Goal: Find specific page/section: Find specific page/section

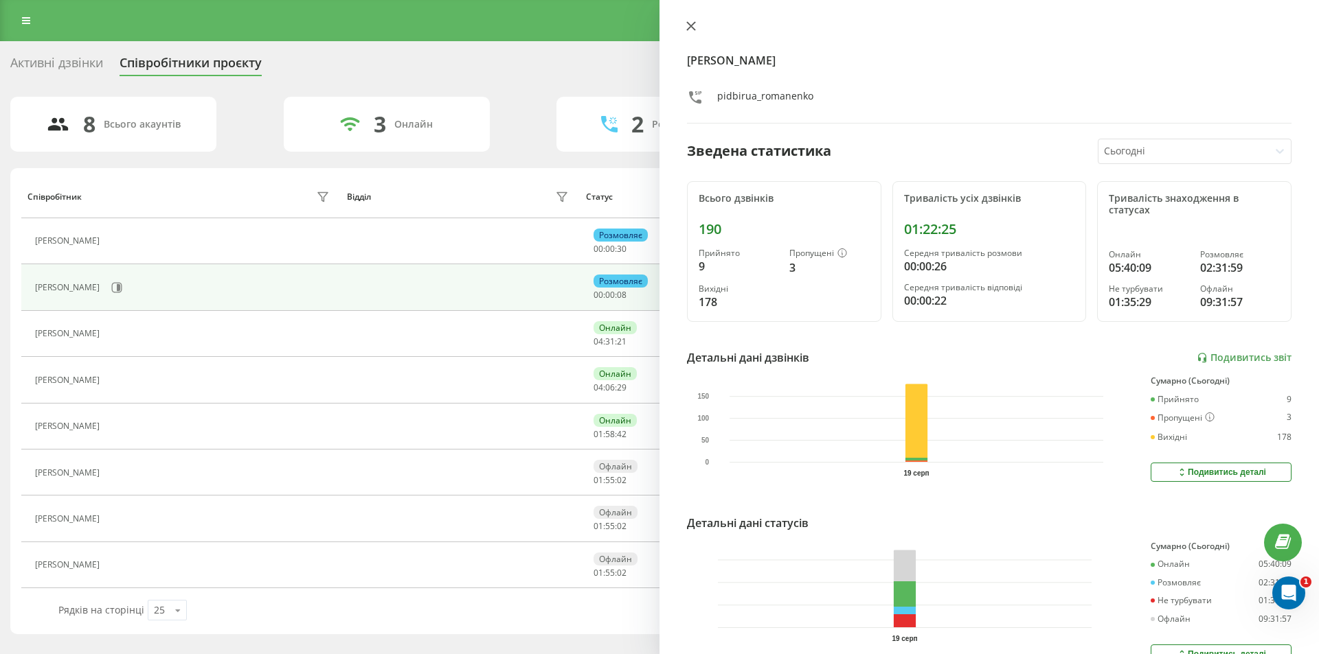
click at [689, 22] on icon at bounding box center [691, 26] width 10 height 10
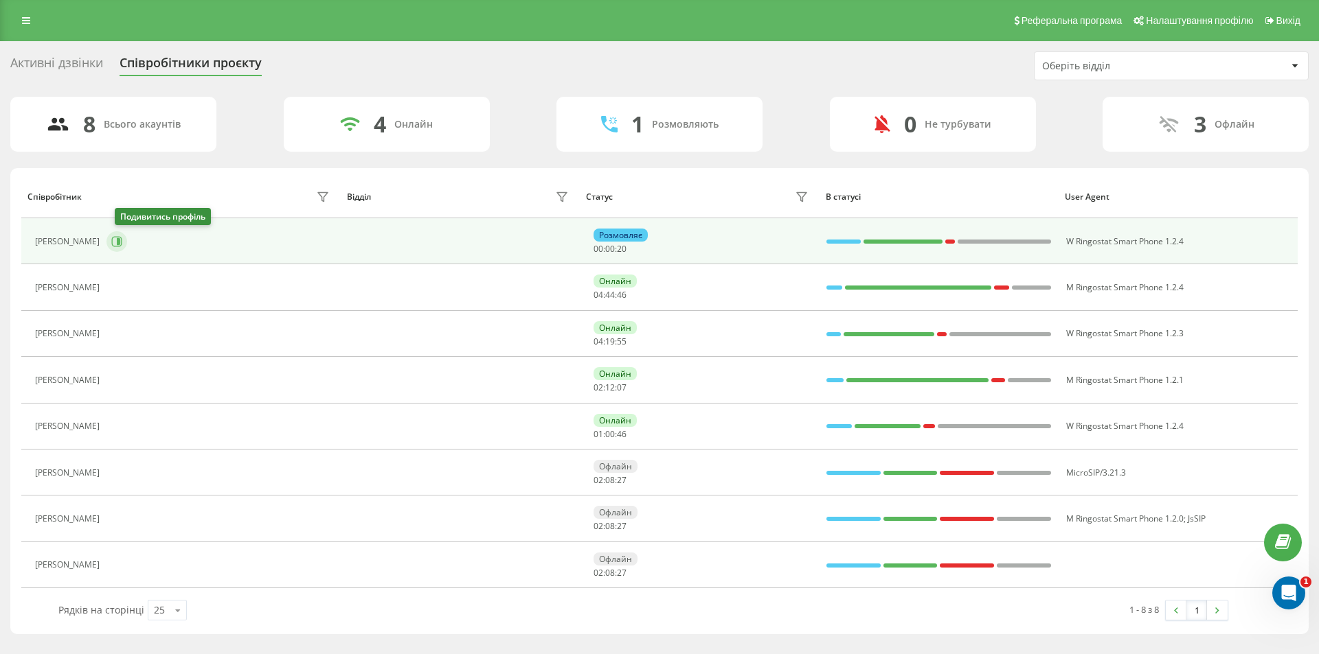
click at [122, 240] on icon at bounding box center [116, 241] width 11 height 11
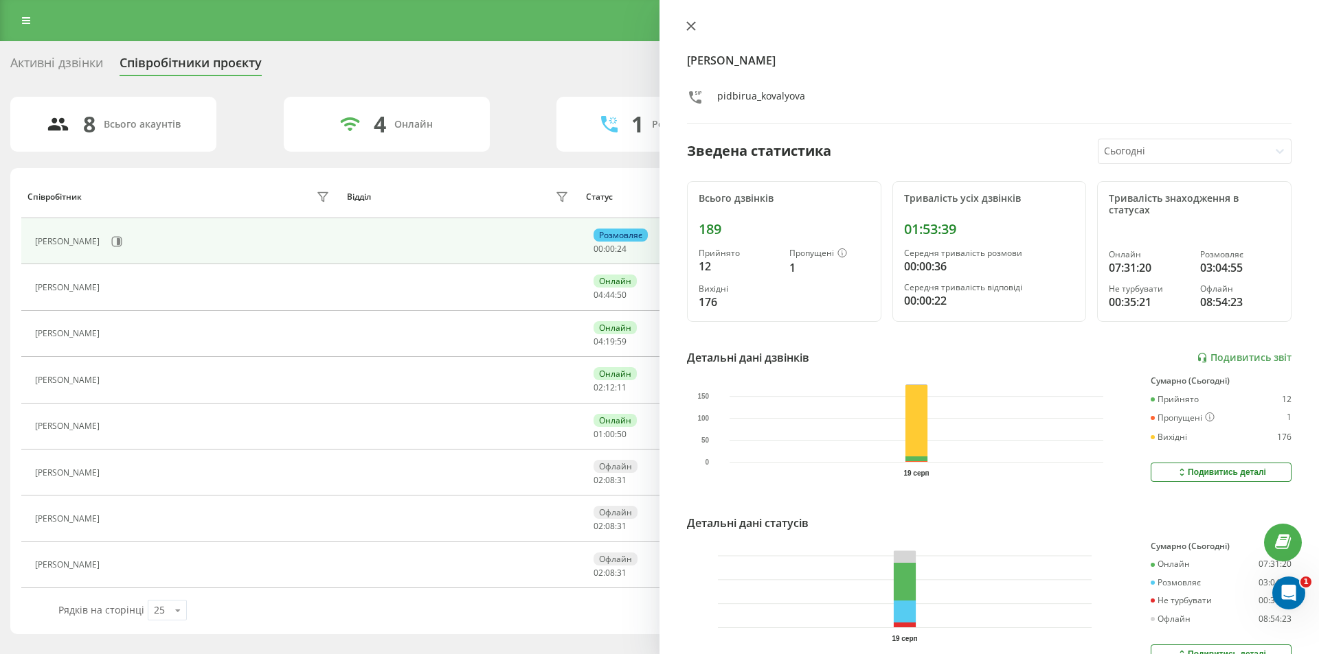
click at [690, 25] on icon at bounding box center [691, 26] width 8 height 8
